Goal: Task Accomplishment & Management: Complete application form

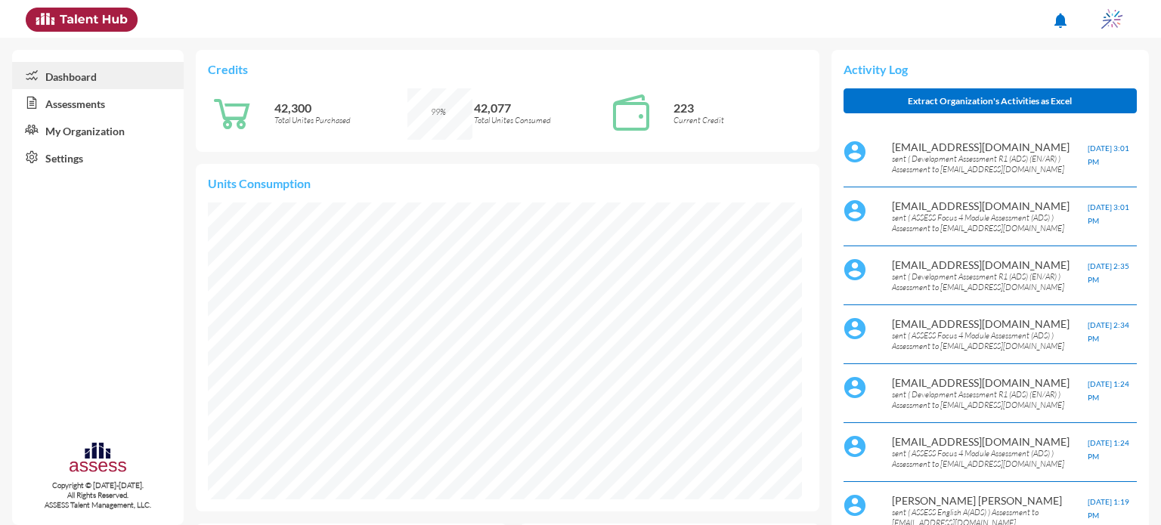
scroll to position [136, 272]
click at [85, 105] on link "Assessments" at bounding box center [98, 102] width 172 height 27
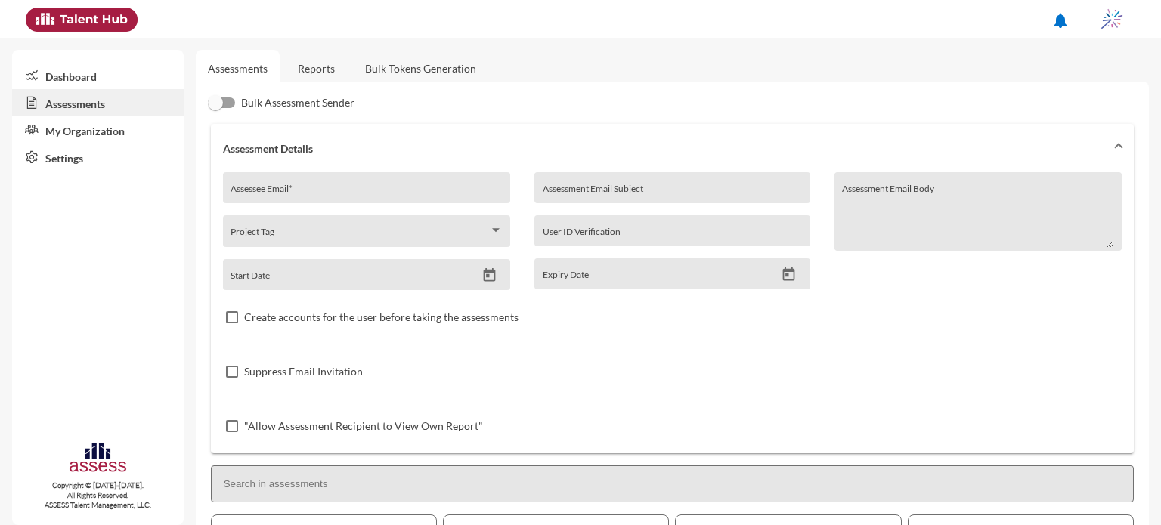
click at [307, 186] on div "Assessee Email *" at bounding box center [366, 192] width 271 height 23
type input "A"
type input "[EMAIL_ADDRESS][DOMAIN_NAME]"
click at [602, 193] on input "Assessment Email Subject" at bounding box center [672, 193] width 259 height 12
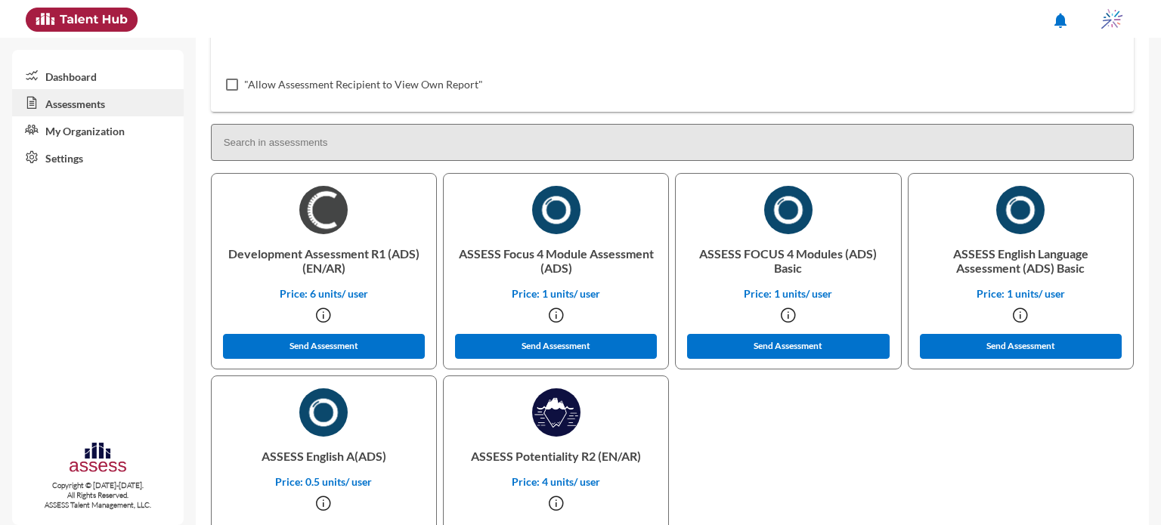
scroll to position [345, 0]
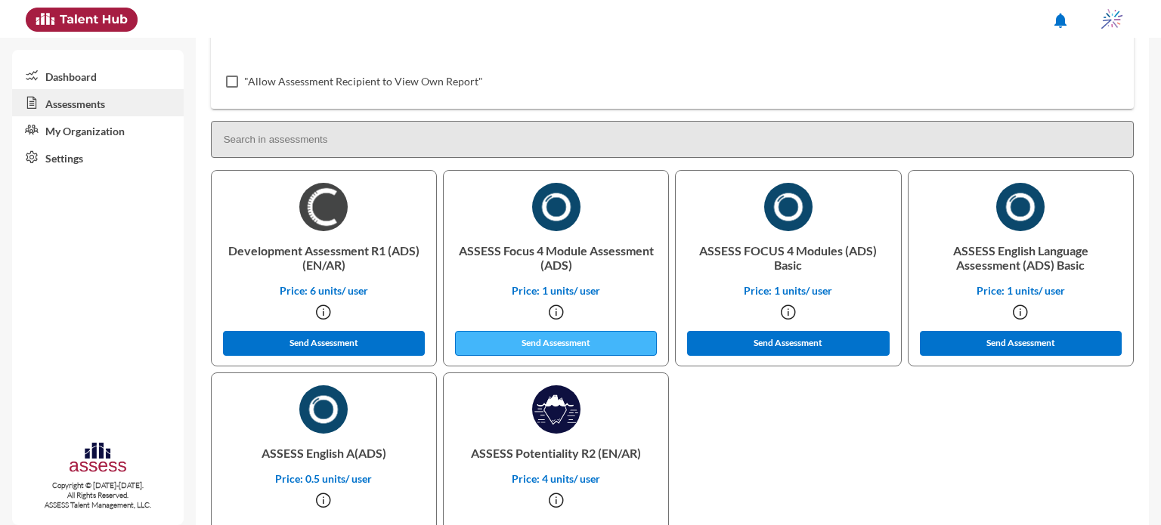
click at [575, 336] on button "Send Assessment" at bounding box center [556, 343] width 203 height 25
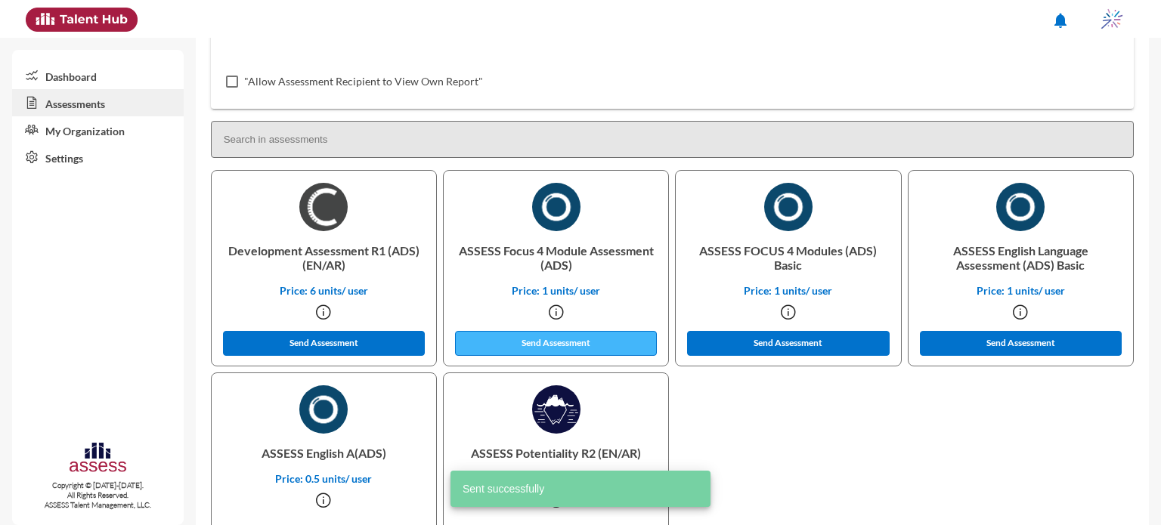
scroll to position [0, 0]
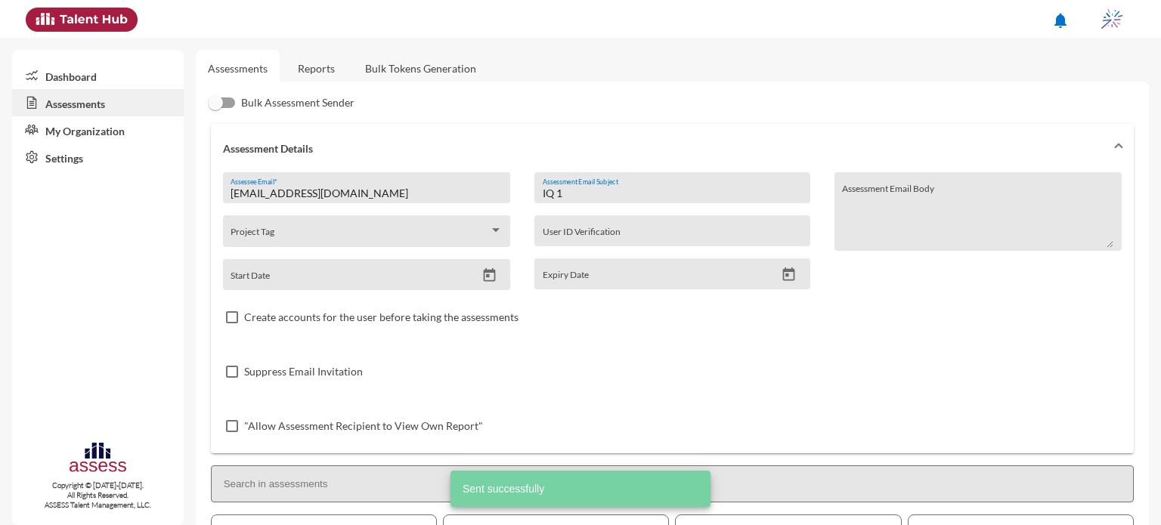
click at [615, 195] on input "IQ 1" at bounding box center [672, 193] width 259 height 12
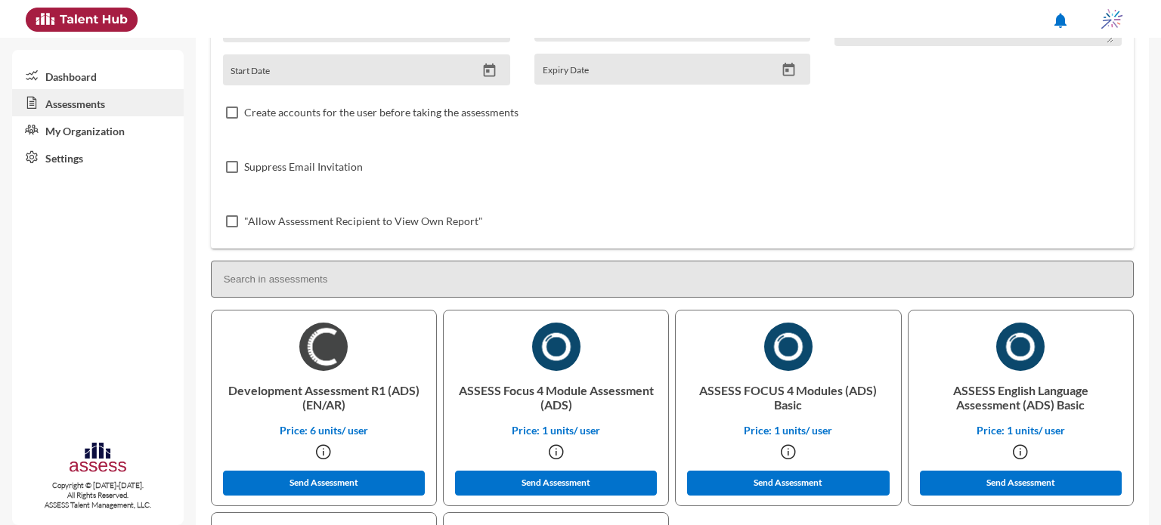
scroll to position [207, 0]
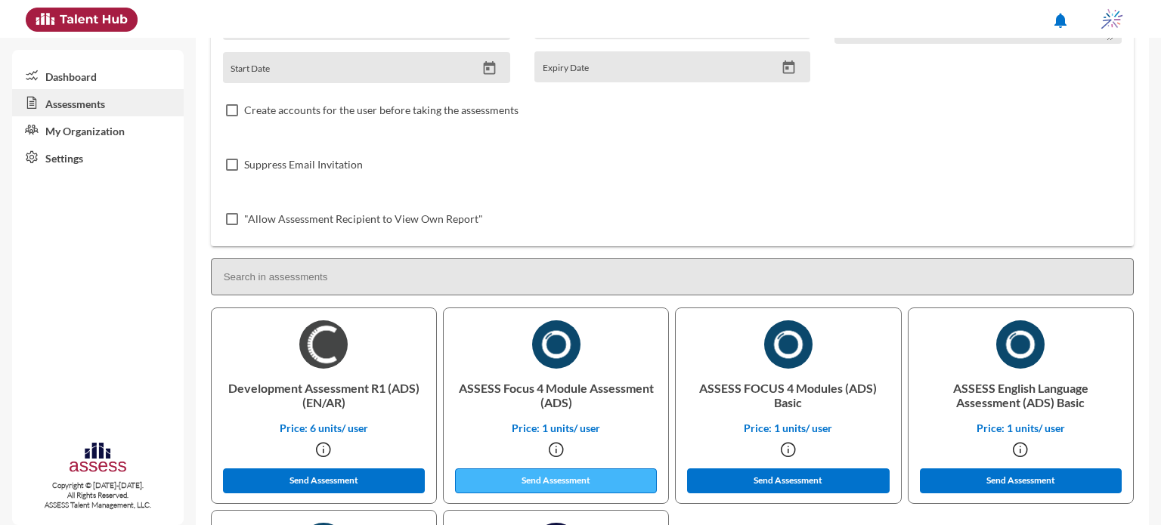
click at [584, 486] on button "Send Assessment" at bounding box center [556, 481] width 203 height 25
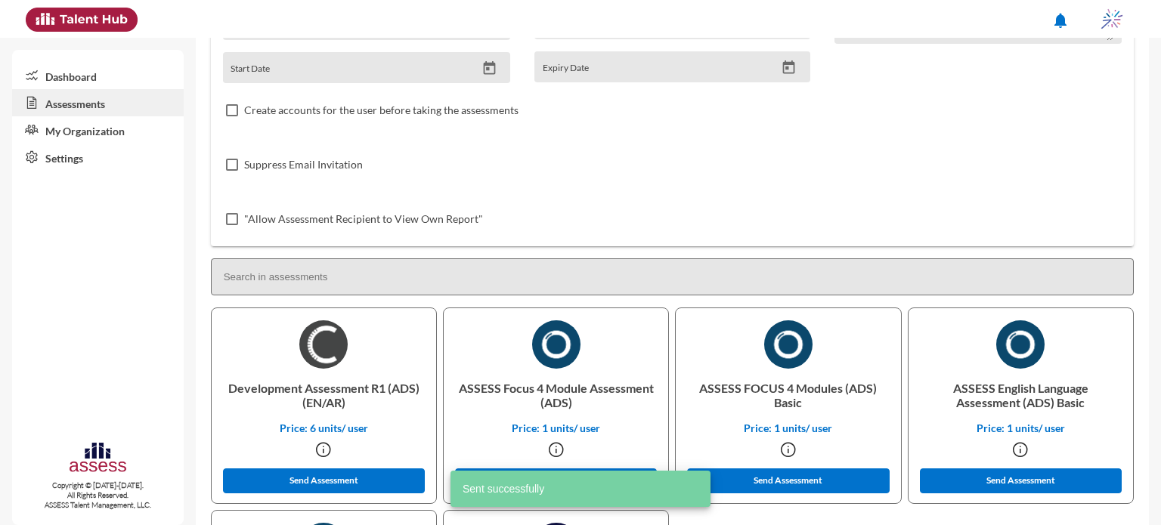
scroll to position [0, 0]
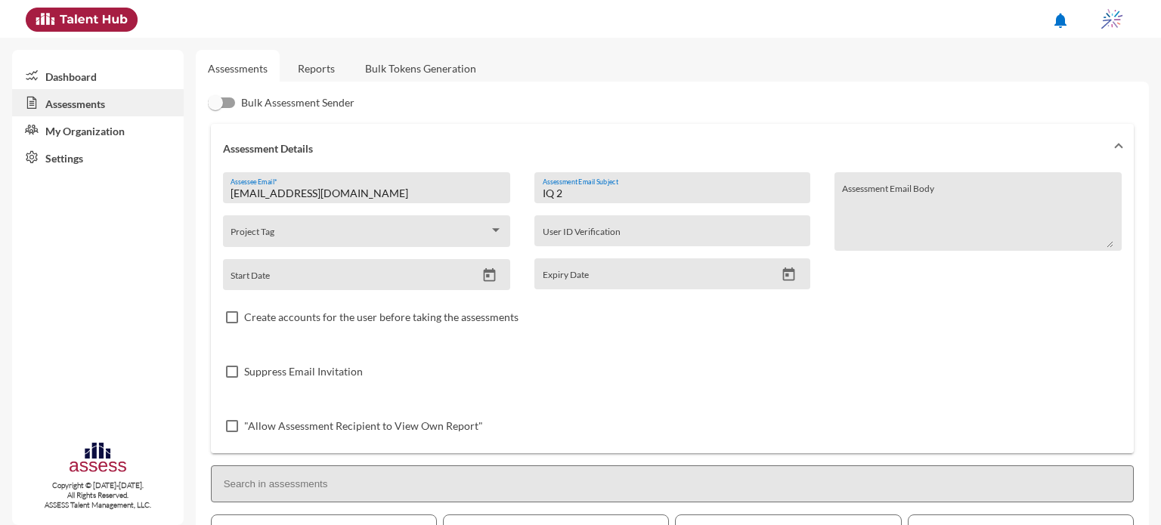
drag, startPoint x: 578, startPoint y: 194, endPoint x: 516, endPoint y: 190, distance: 62.8
click at [516, 190] on div "[EMAIL_ADDRESS][DOMAIN_NAME] Assessee Email * Project Tag Start Date IQ 2 Asses…" at bounding box center [672, 312] width 899 height 281
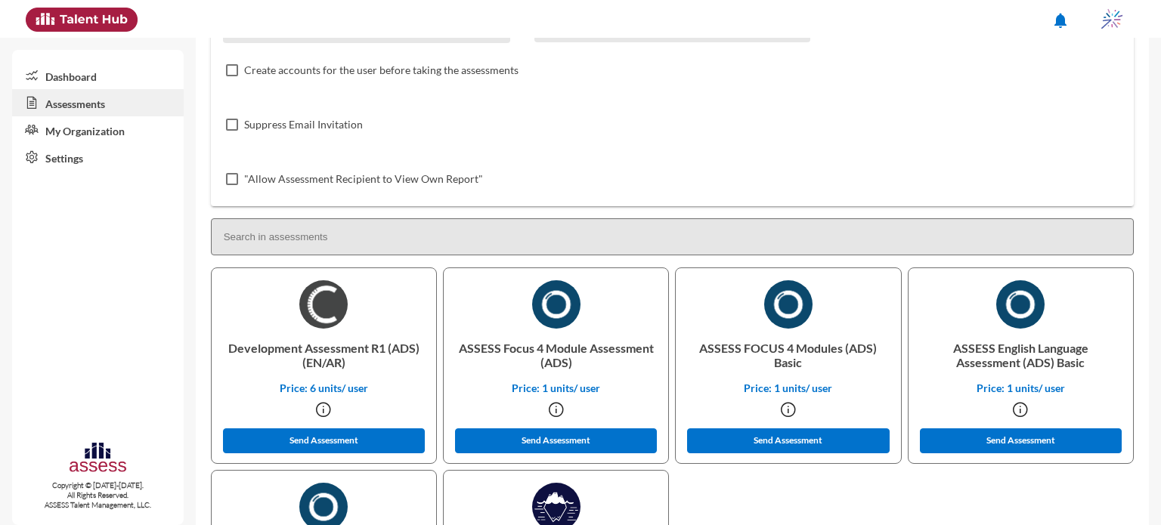
scroll to position [325, 0]
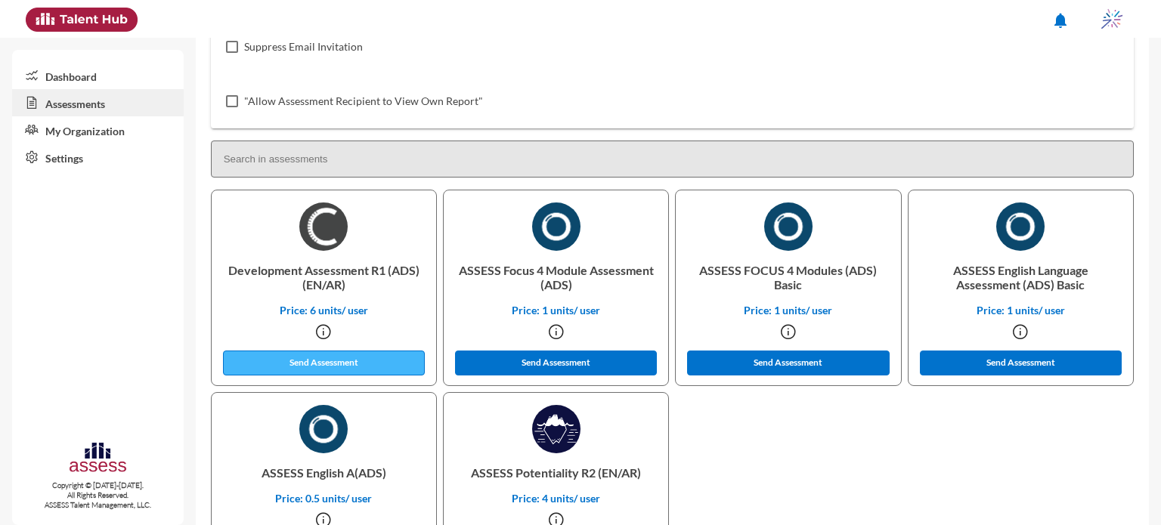
click at [350, 366] on button "Send Assessment" at bounding box center [324, 363] width 203 height 25
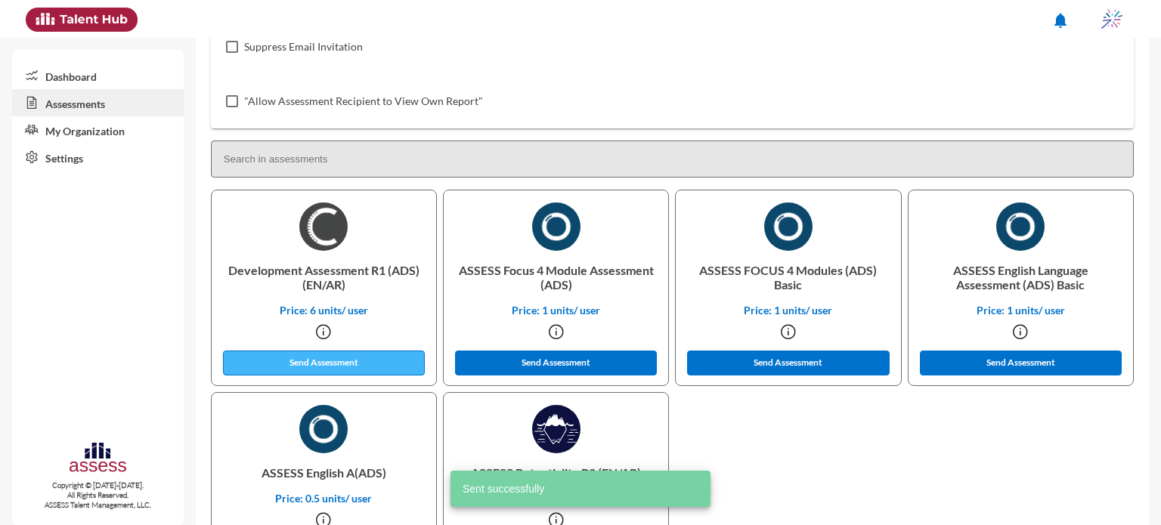
scroll to position [0, 0]
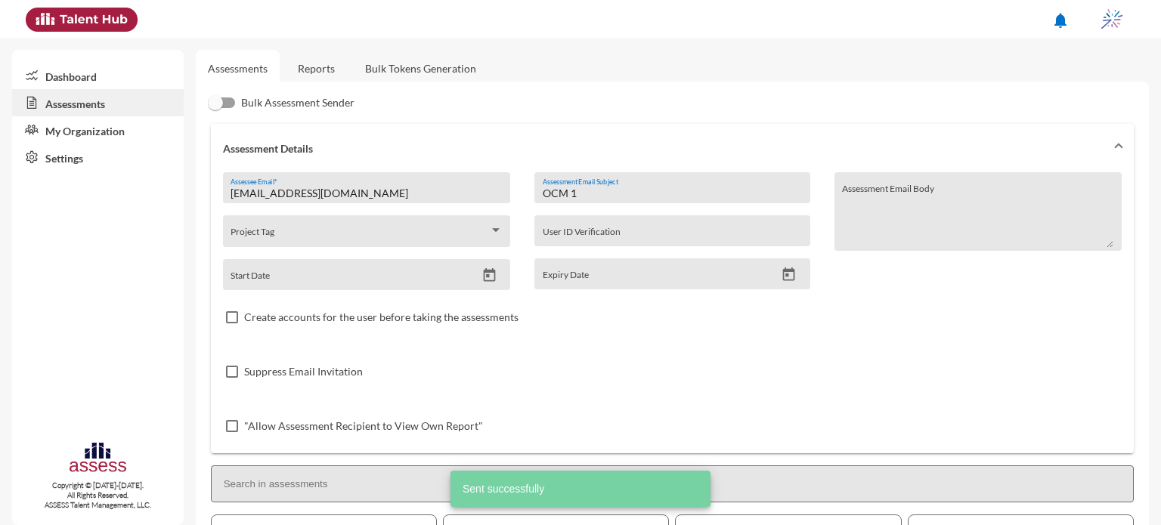
click at [615, 199] on input "OCM 1" at bounding box center [672, 193] width 259 height 12
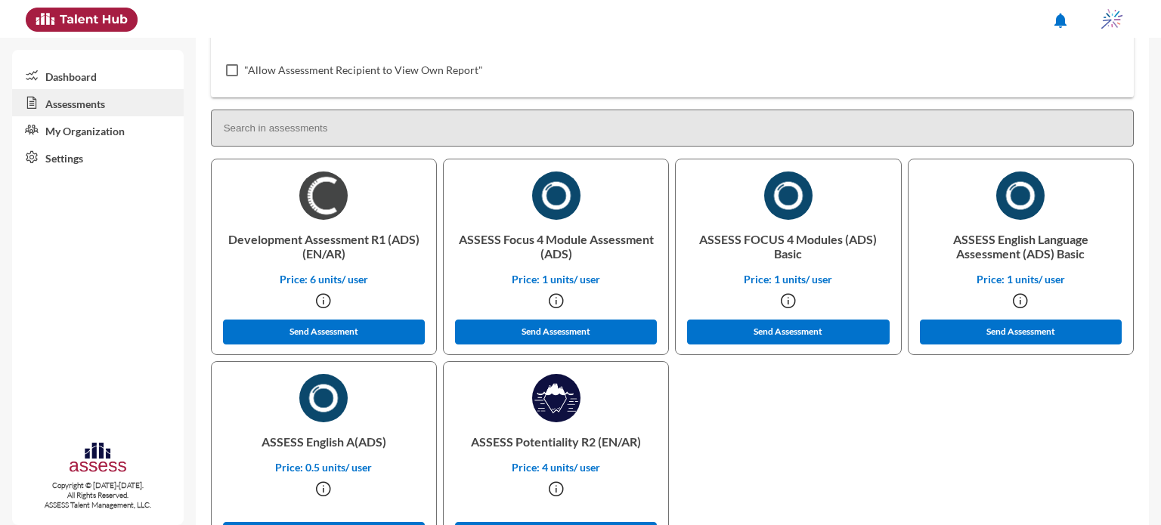
scroll to position [360, 0]
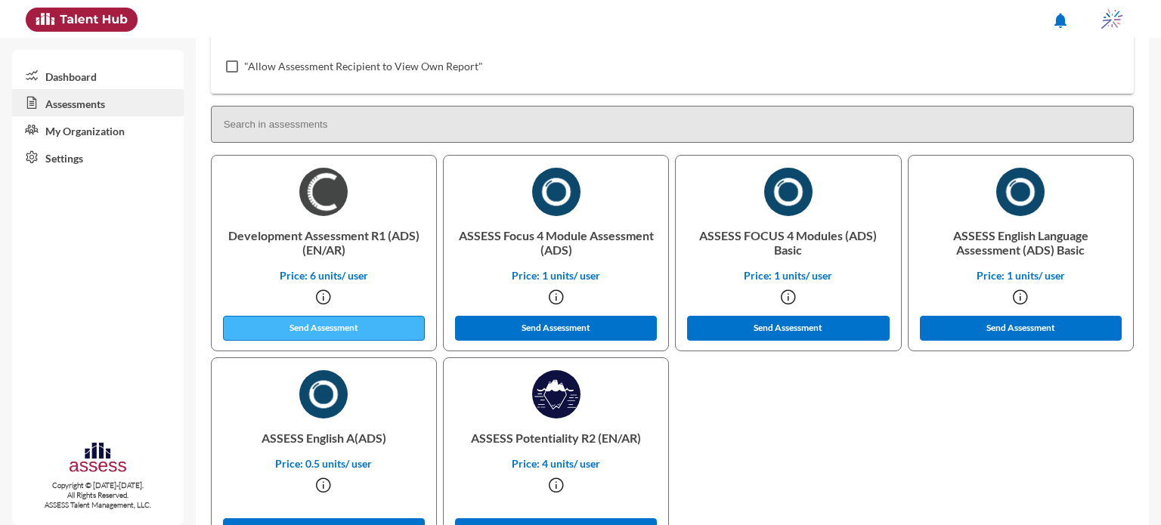
type input "OCM 2"
click at [372, 320] on button "Send Assessment" at bounding box center [324, 328] width 203 height 25
